Goal: Book appointment/travel/reservation

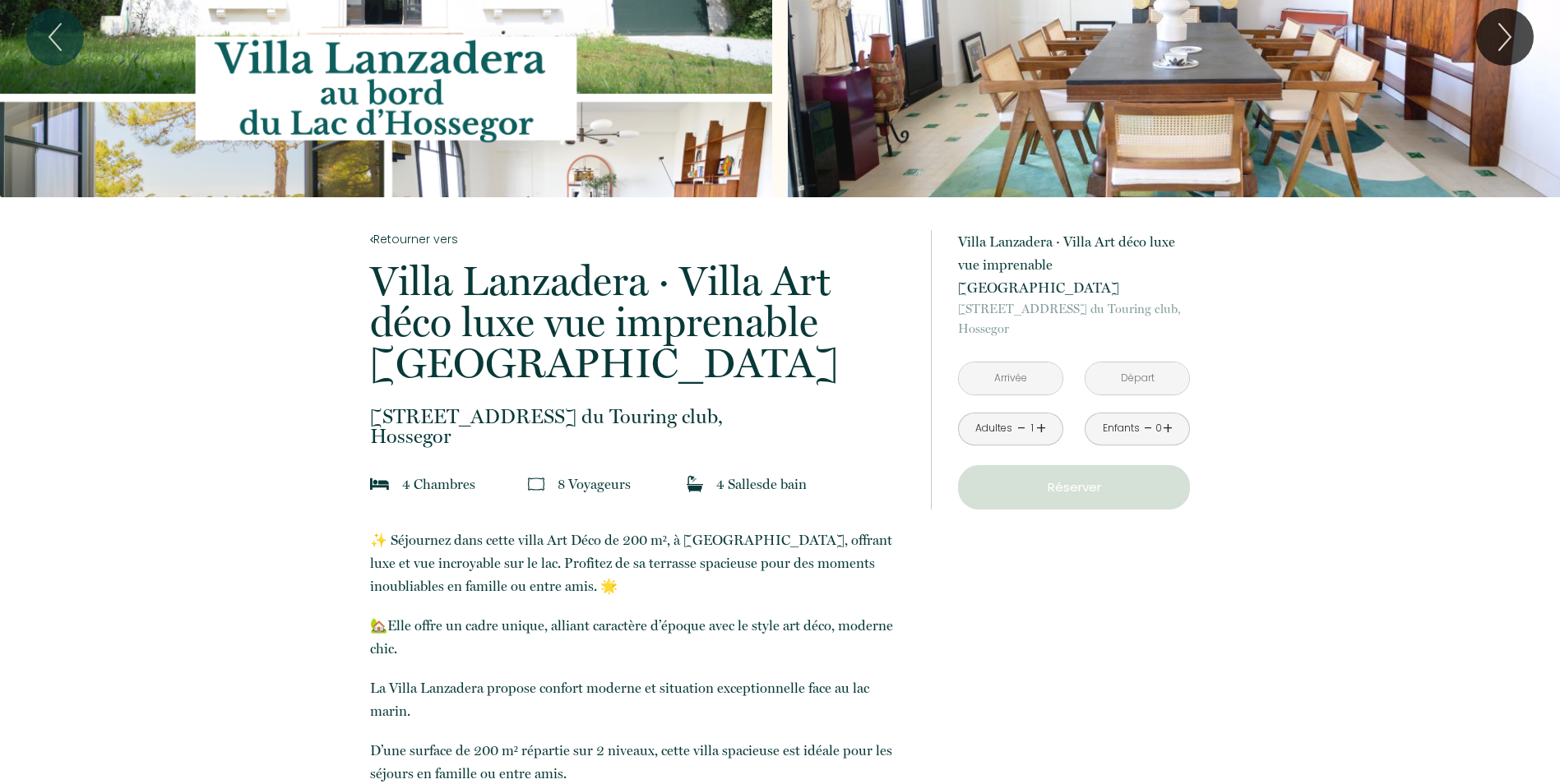
scroll to position [165, 0]
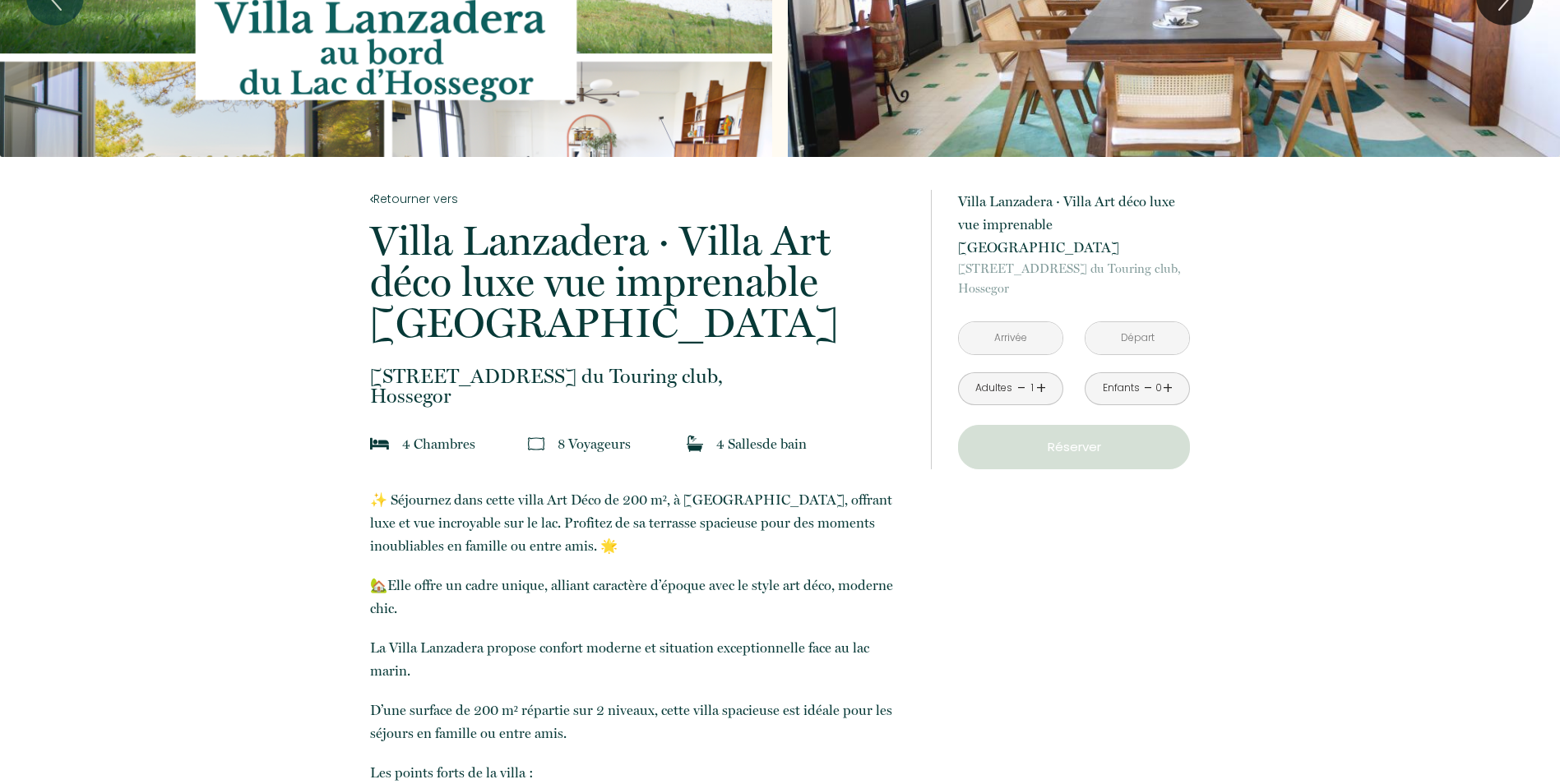
click at [1020, 323] on input "text" at bounding box center [1011, 338] width 103 height 32
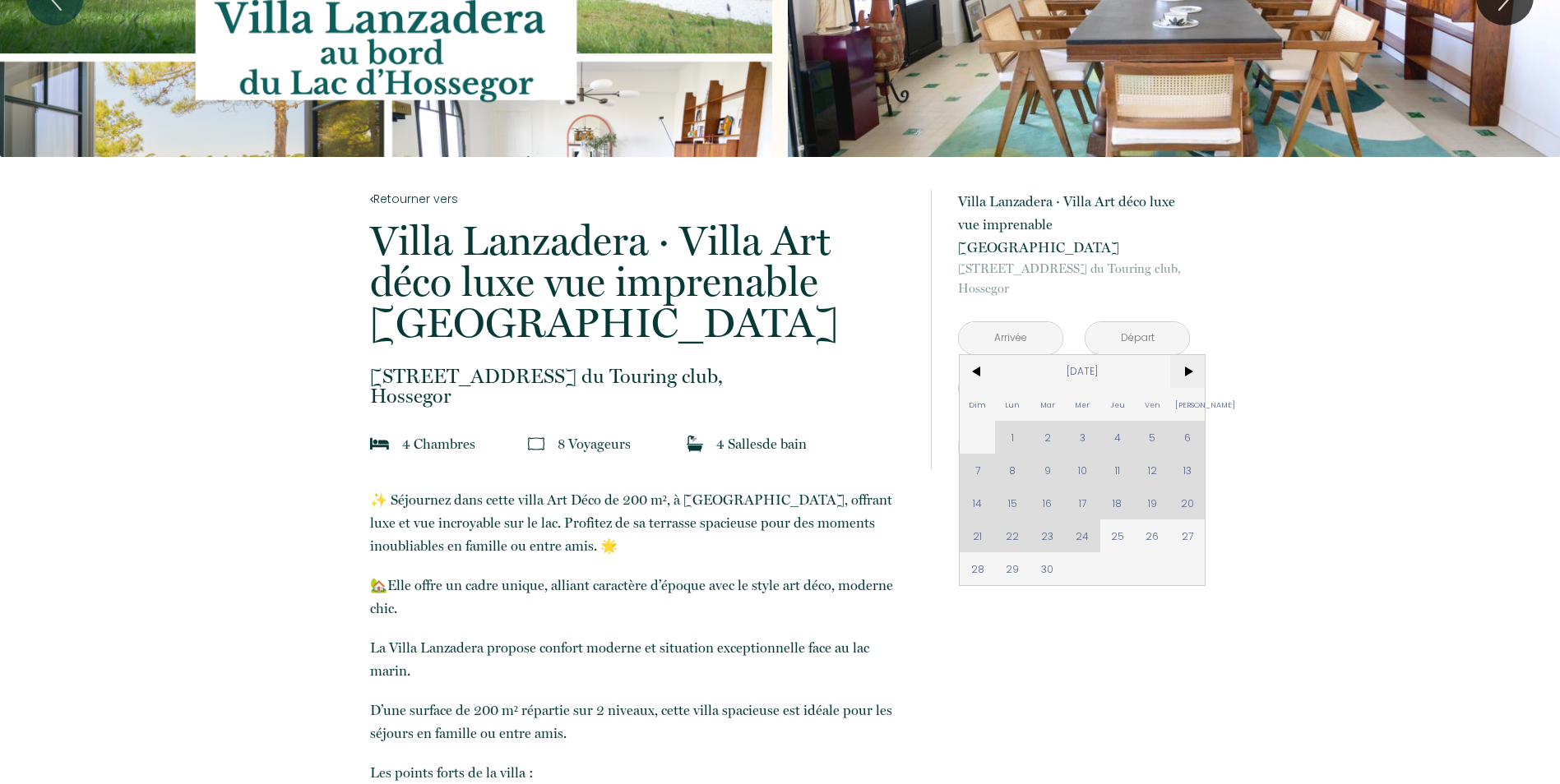
click at [1183, 355] on span ">" at bounding box center [1189, 371] width 36 height 33
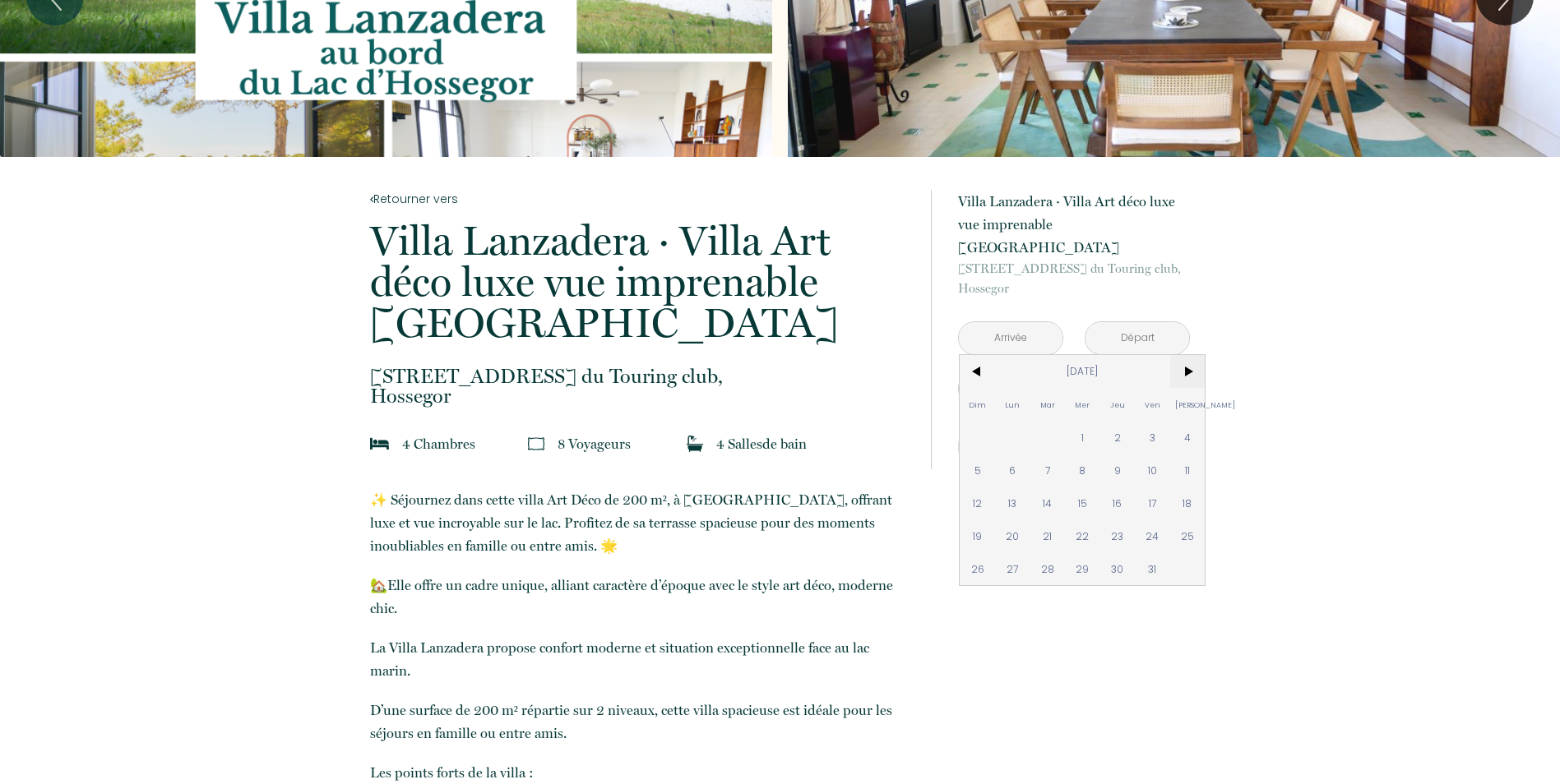
click at [1183, 355] on span ">" at bounding box center [1189, 371] width 36 height 33
click at [1147, 519] on span "21" at bounding box center [1153, 535] width 36 height 33
type input "[DATE]"
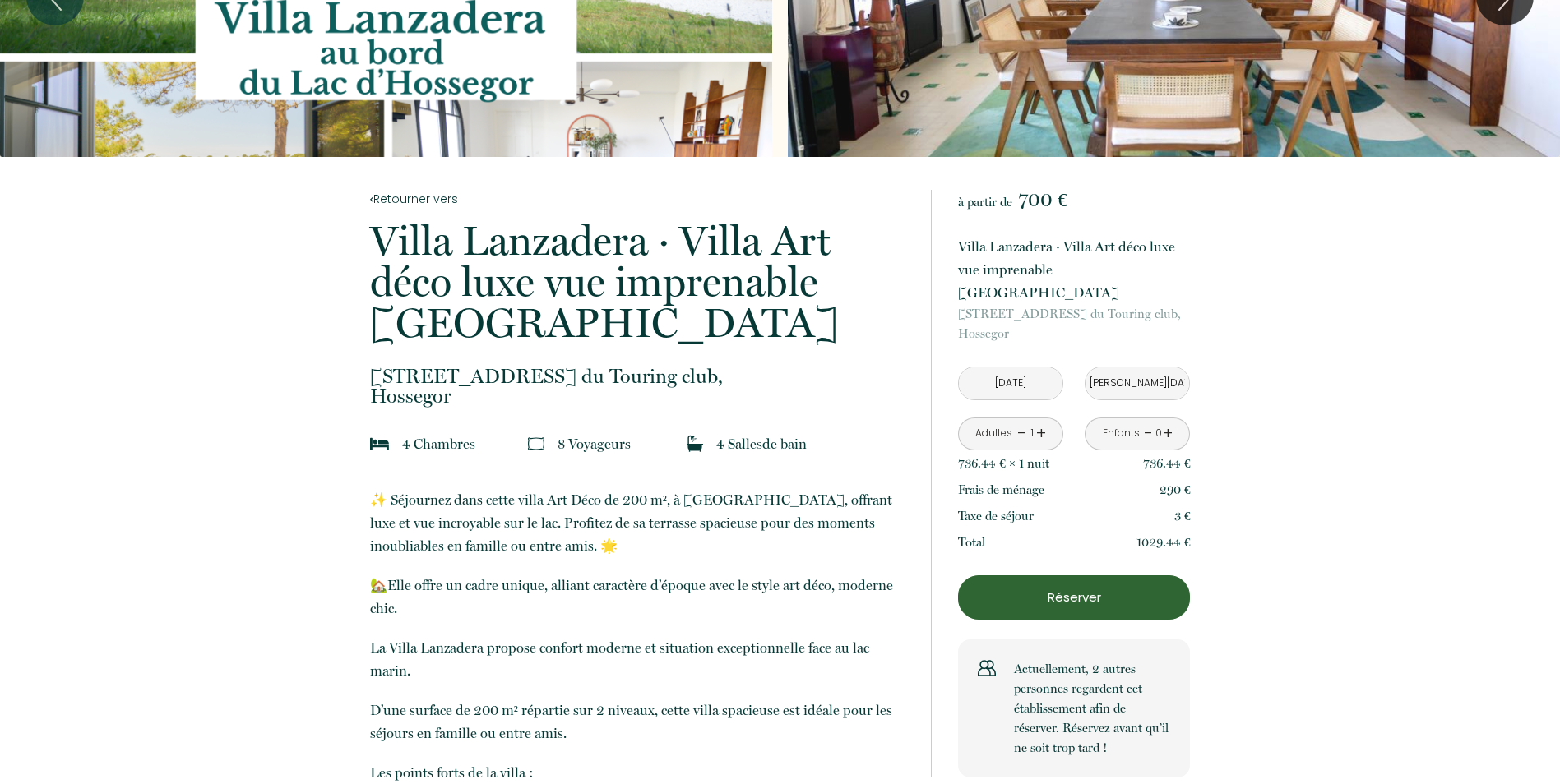
click at [1125, 367] on input "[PERSON_NAME][DATE]" at bounding box center [1137, 383] width 103 height 32
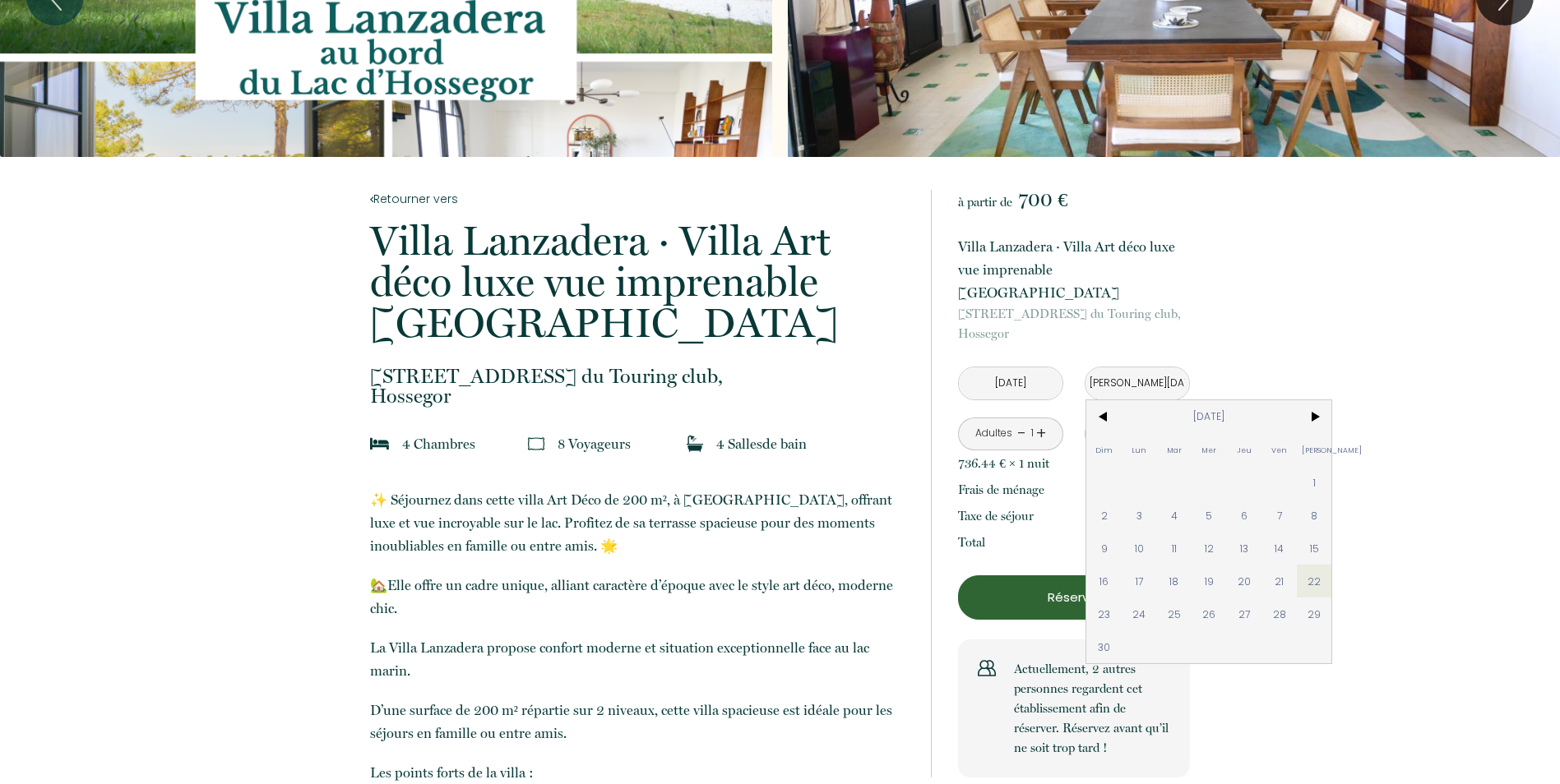
drag, startPoint x: 1105, startPoint y: 585, endPoint x: 1081, endPoint y: 536, distance: 54.6
click at [1106, 597] on span "23" at bounding box center [1104, 613] width 36 height 33
type input "[DATE]"
